Goal: Task Accomplishment & Management: Complete application form

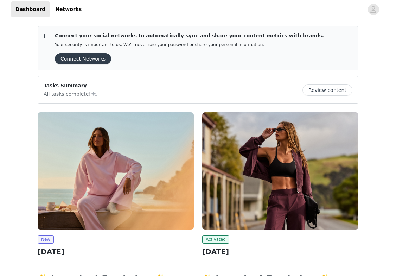
click at [83, 59] on button "Connect Networks" at bounding box center [83, 58] width 56 height 11
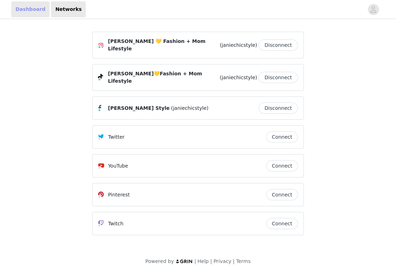
click at [29, 10] on link "Dashboard" at bounding box center [30, 9] width 38 height 16
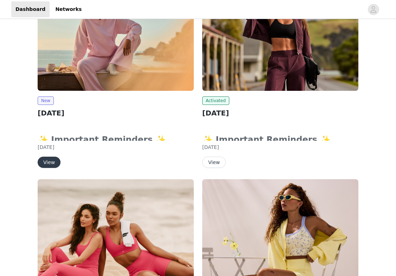
scroll to position [197, 0]
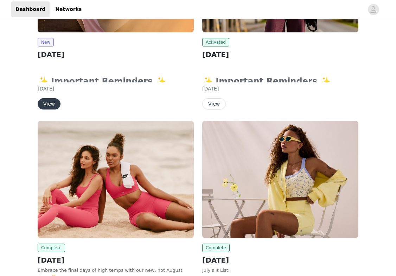
click at [49, 103] on button "View" at bounding box center [49, 103] width 23 height 11
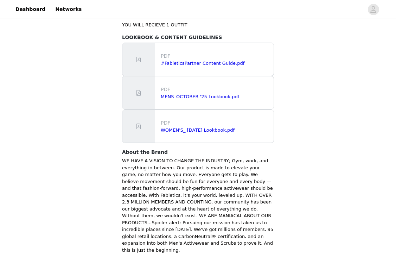
scroll to position [442, 0]
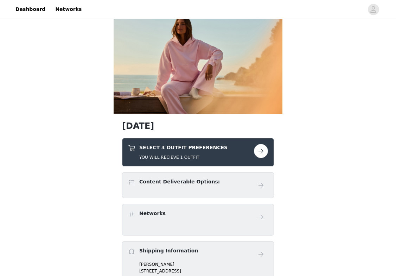
scroll to position [83, 0]
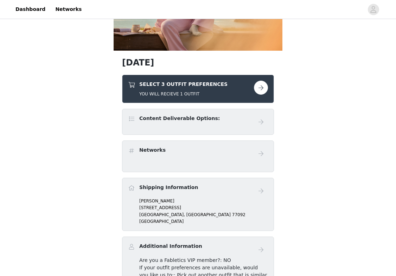
click at [264, 87] on button "button" at bounding box center [261, 88] width 14 height 14
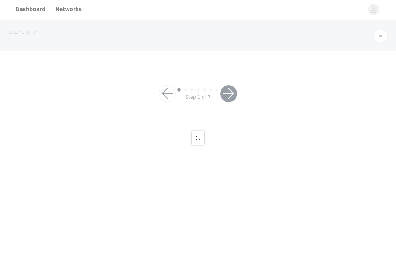
scroll to position [82, 0]
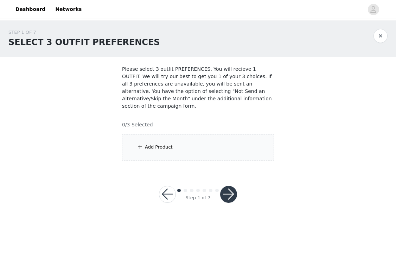
click at [179, 134] on div "Add Product" at bounding box center [198, 147] width 152 height 26
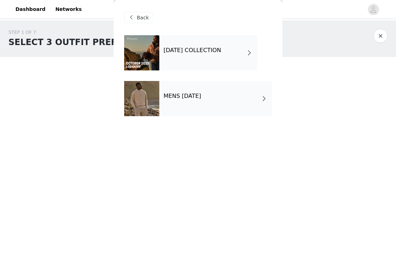
click at [177, 29] on div "Back" at bounding box center [198, 17] width 148 height 35
click at [177, 22] on div "Back" at bounding box center [198, 17] width 148 height 35
click at [178, 15] on div "Back" at bounding box center [198, 17] width 148 height 35
drag, startPoint x: 265, startPoint y: 16, endPoint x: 249, endPoint y: 26, distance: 19.4
click at [265, 16] on div "Back" at bounding box center [198, 17] width 148 height 35
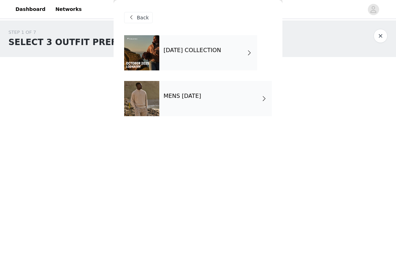
scroll to position [0, 0]
click at [201, 99] on h4 "MENS [DATE]" at bounding box center [183, 96] width 38 height 6
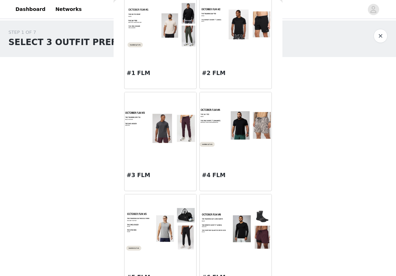
scroll to position [52, 0]
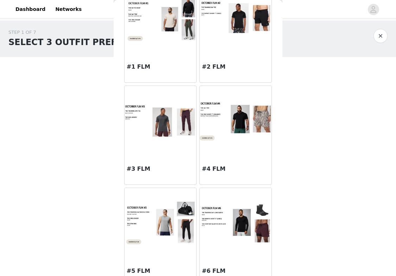
click at [233, 124] on img at bounding box center [236, 120] width 72 height 39
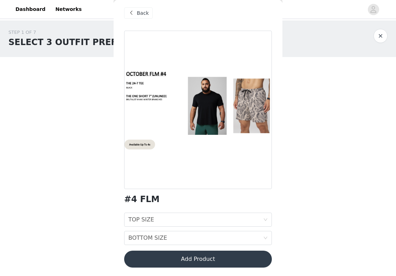
scroll to position [5, 0]
click at [163, 221] on div "TOP SIZE TOP SIZE" at bounding box center [196, 219] width 135 height 13
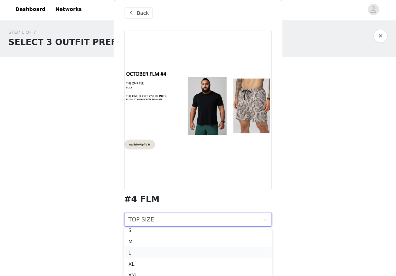
scroll to position [16, 0]
click at [145, 250] on div "L" at bounding box center [198, 253] width 139 height 8
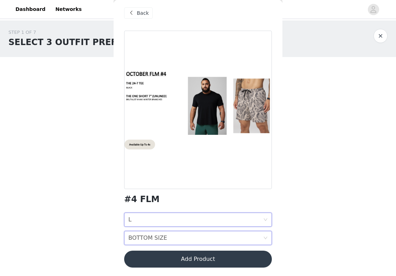
click at [148, 241] on div "BOTTOM SIZE" at bounding box center [148, 237] width 39 height 13
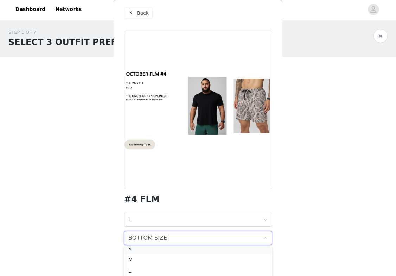
scroll to position [13, 0]
click at [142, 261] on div "M" at bounding box center [198, 263] width 139 height 8
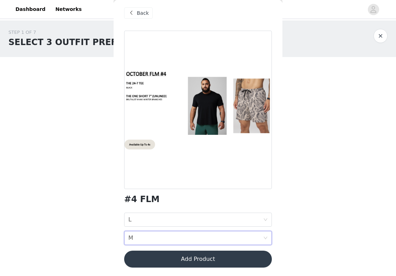
click at [192, 257] on button "Add Product" at bounding box center [198, 259] width 148 height 17
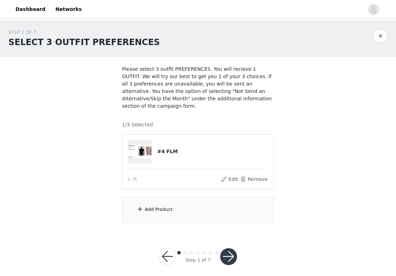
click at [170, 205] on div "Add Product" at bounding box center [198, 209] width 152 height 26
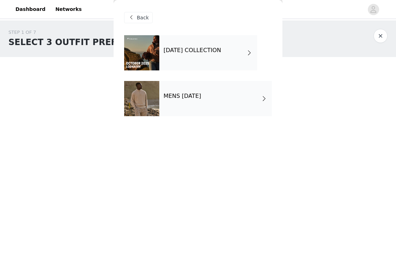
click at [194, 103] on div "MENS [DATE]" at bounding box center [215, 98] width 113 height 35
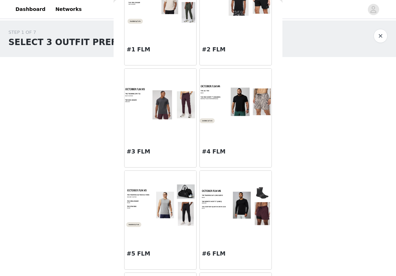
scroll to position [203, 0]
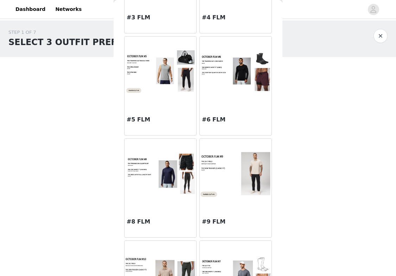
click at [228, 108] on div "#6 FLM" at bounding box center [236, 121] width 72 height 28
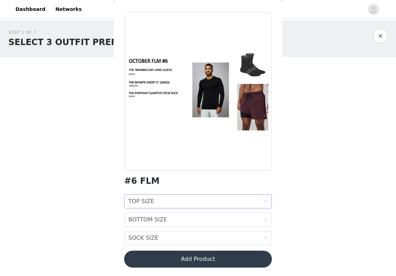
scroll to position [23, 0]
click at [161, 200] on div "TOP SIZE TOP SIZE" at bounding box center [196, 201] width 135 height 13
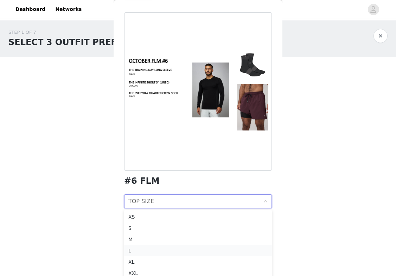
click at [148, 248] on div "L" at bounding box center [198, 251] width 139 height 8
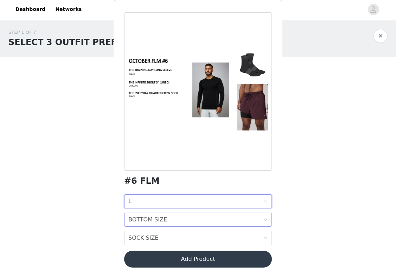
click at [141, 223] on div "BOTTOM SIZE" at bounding box center [148, 219] width 39 height 13
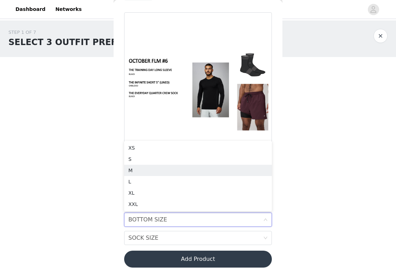
drag, startPoint x: 137, startPoint y: 172, endPoint x: 150, endPoint y: 174, distance: 13.5
click at [137, 171] on div "M" at bounding box center [198, 171] width 139 height 8
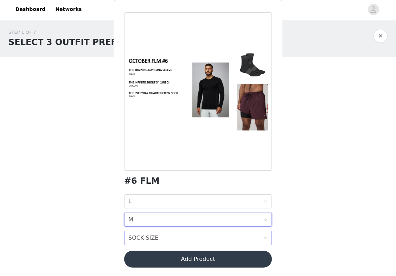
click at [149, 239] on div "SOCK SIZE" at bounding box center [144, 237] width 30 height 13
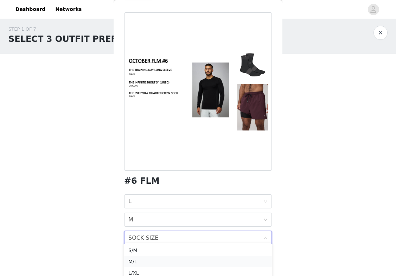
click at [143, 264] on div "M/L" at bounding box center [198, 262] width 139 height 8
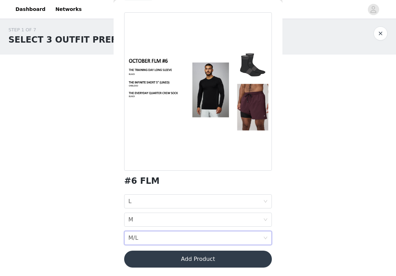
click at [188, 262] on button "Add Product" at bounding box center [198, 259] width 148 height 17
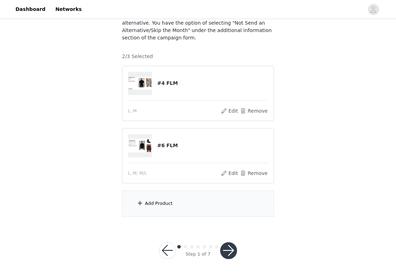
scroll to position [68, 0]
click at [154, 204] on div "Add Product" at bounding box center [159, 203] width 28 height 7
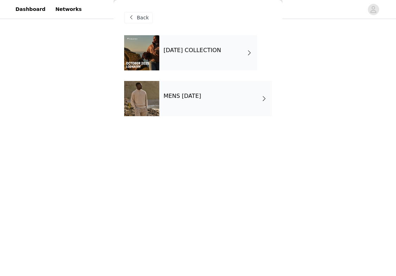
click at [198, 101] on div "MENS [DATE]" at bounding box center [215, 98] width 113 height 35
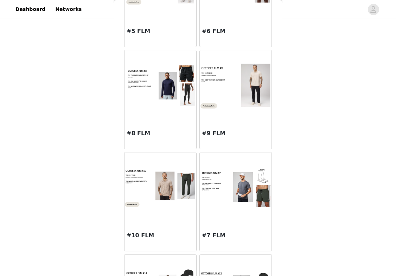
scroll to position [271, 0]
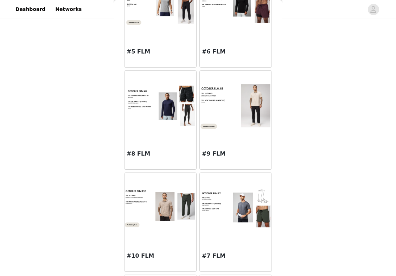
click at [162, 144] on div "#8 FLM" at bounding box center [161, 155] width 72 height 28
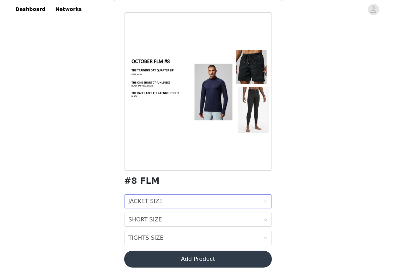
scroll to position [23, 0]
click at [174, 201] on div "JACKET SIZE JACKET SIZE" at bounding box center [196, 201] width 135 height 13
click at [140, 163] on div "L" at bounding box center [198, 163] width 139 height 8
click at [151, 221] on div "SHORT SIZE" at bounding box center [146, 219] width 34 height 13
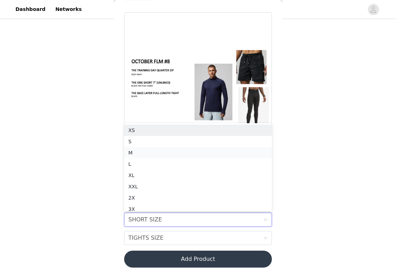
scroll to position [4, 0]
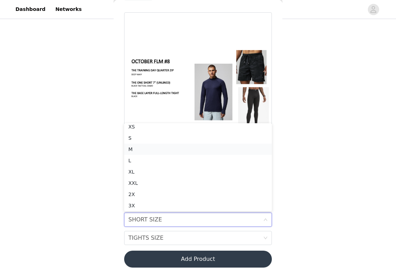
click at [138, 146] on div "M" at bounding box center [198, 149] width 139 height 8
click at [164, 239] on div "TIGHTS SIZE TIGHTS SIZE" at bounding box center [196, 237] width 135 height 13
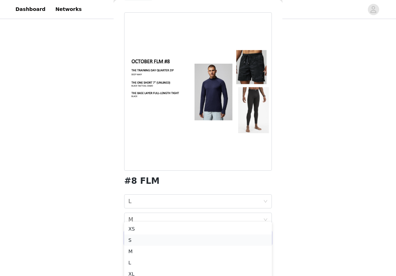
scroll to position [93, 0]
click at [138, 262] on div "L" at bounding box center [198, 263] width 139 height 8
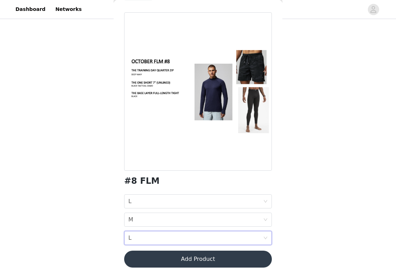
scroll to position [68, 0]
click at [218, 257] on button "Add Product" at bounding box center [198, 259] width 148 height 17
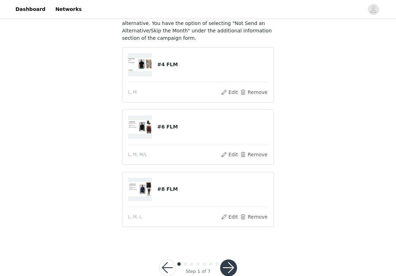
click at [231, 269] on button "button" at bounding box center [228, 267] width 17 height 17
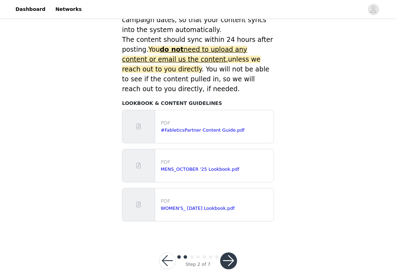
scroll to position [313, 0]
click at [225, 253] on button "button" at bounding box center [228, 261] width 17 height 17
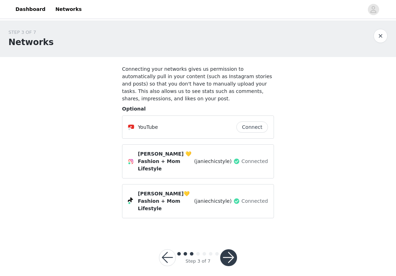
click at [231, 249] on button "button" at bounding box center [228, 257] width 17 height 17
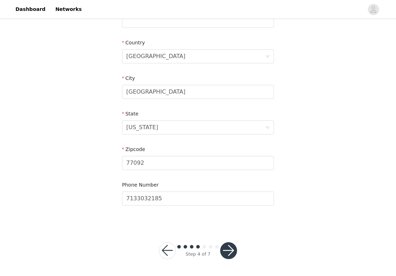
scroll to position [204, 0]
click at [234, 249] on button "button" at bounding box center [228, 251] width 17 height 17
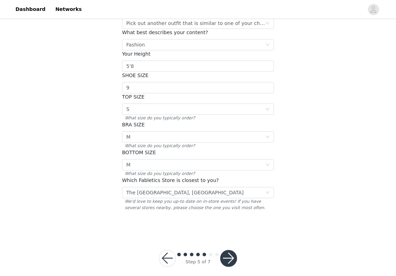
click at [227, 250] on button "button" at bounding box center [228, 258] width 17 height 17
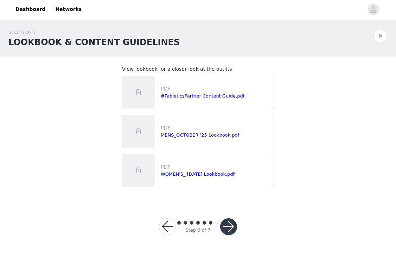
click at [229, 225] on button "button" at bounding box center [228, 226] width 17 height 17
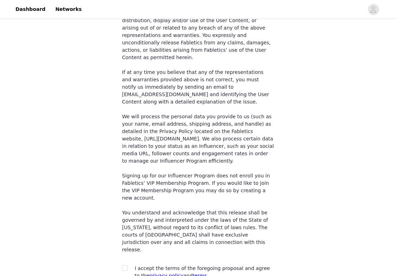
scroll to position [522, 0]
click at [124, 265] on input "checkbox" at bounding box center [124, 267] width 5 height 5
checkbox input "true"
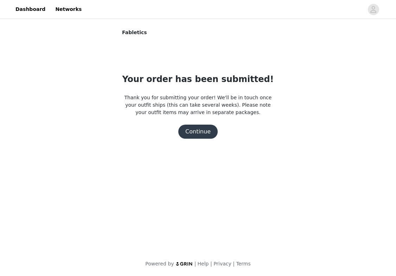
click at [204, 136] on button "Continue" at bounding box center [198, 132] width 39 height 14
